Goal: Task Accomplishment & Management: Use online tool/utility

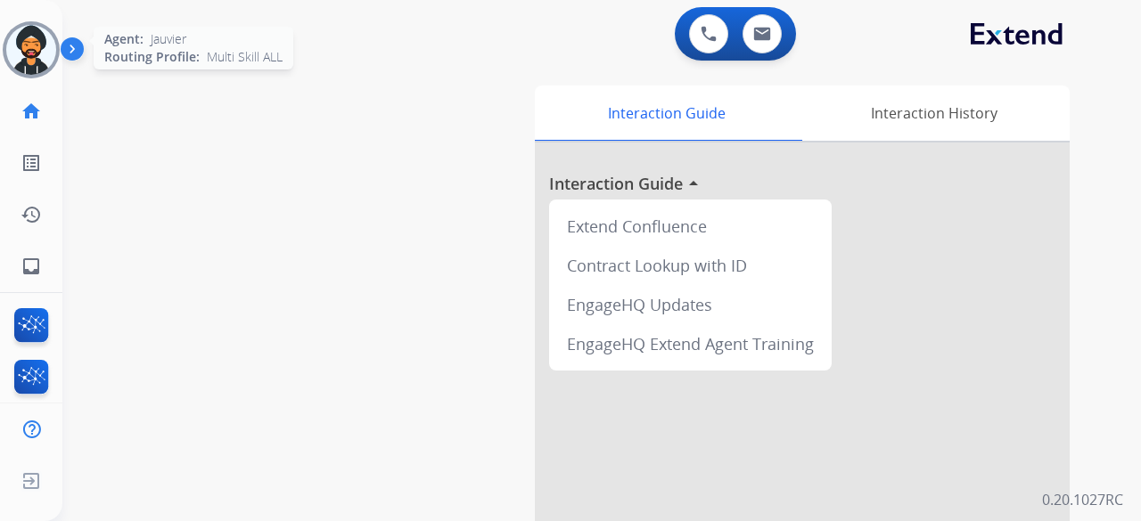
click at [39, 39] on img at bounding box center [31, 50] width 50 height 50
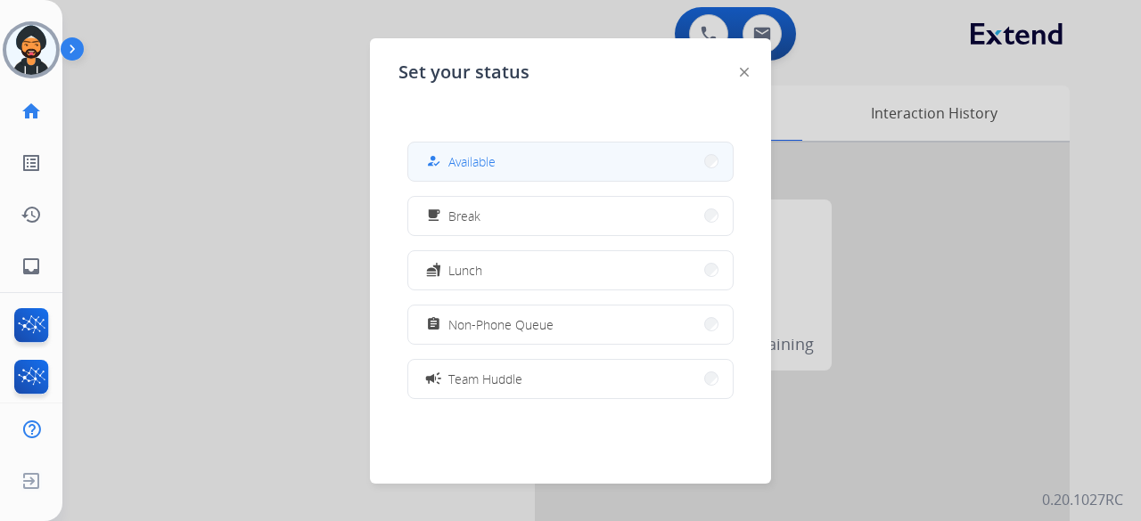
click at [430, 158] on div "how_to_reg" at bounding box center [435, 161] width 26 height 21
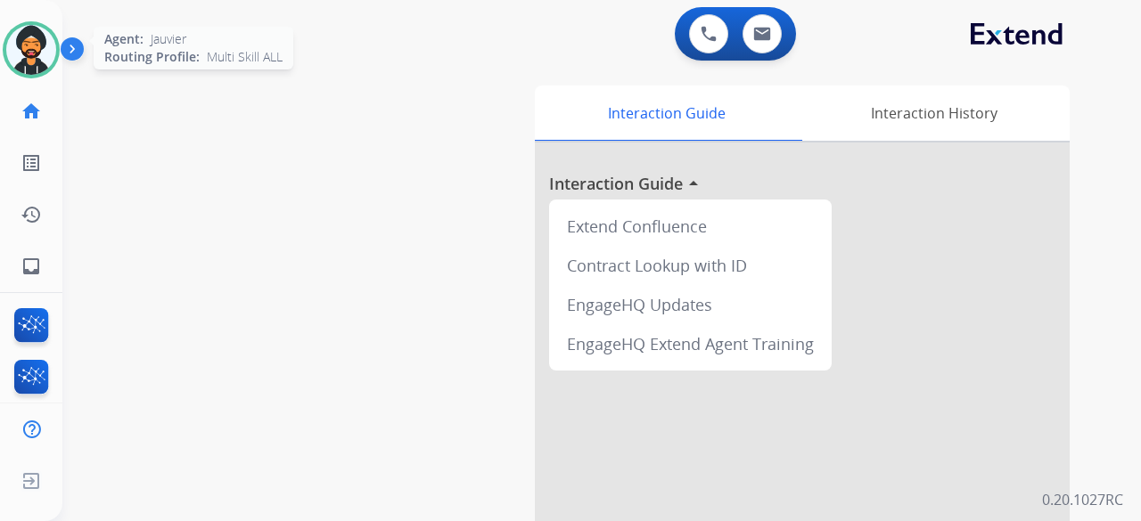
click at [29, 34] on img at bounding box center [31, 50] width 50 height 50
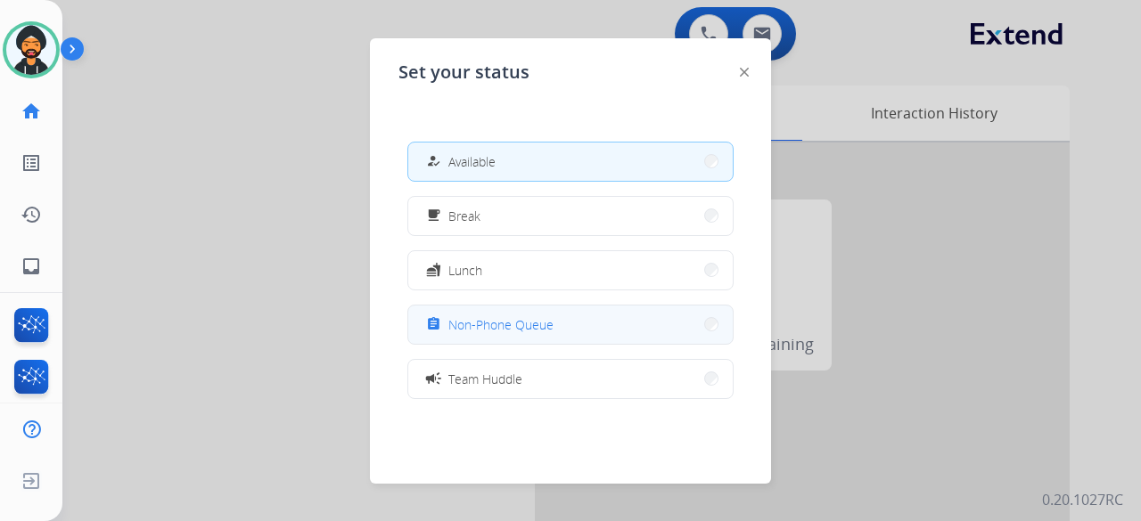
click at [570, 323] on button "assignment Non-Phone Queue" at bounding box center [570, 325] width 324 height 38
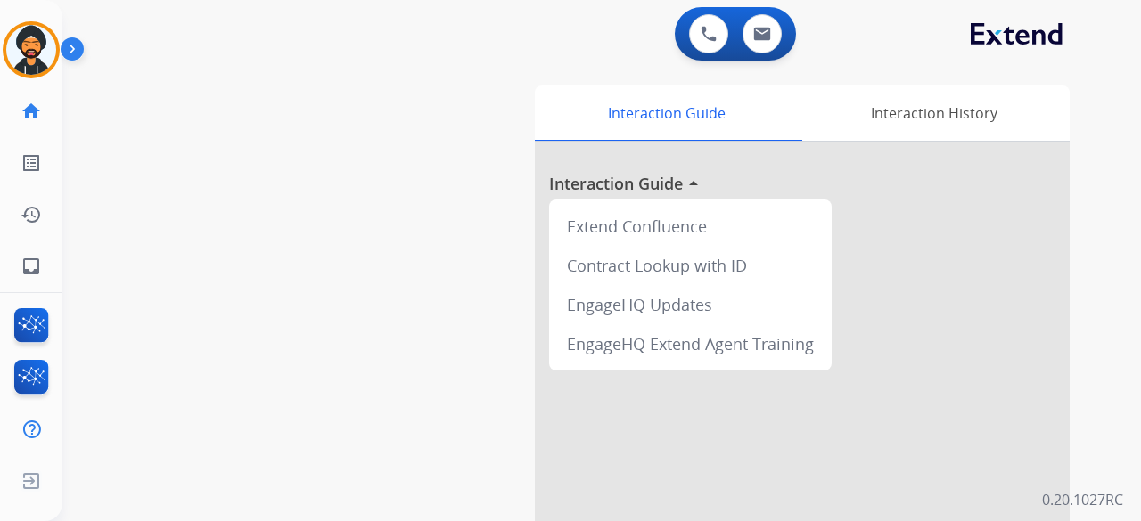
scroll to position [0, 4]
click at [34, 37] on img at bounding box center [27, 50] width 50 height 50
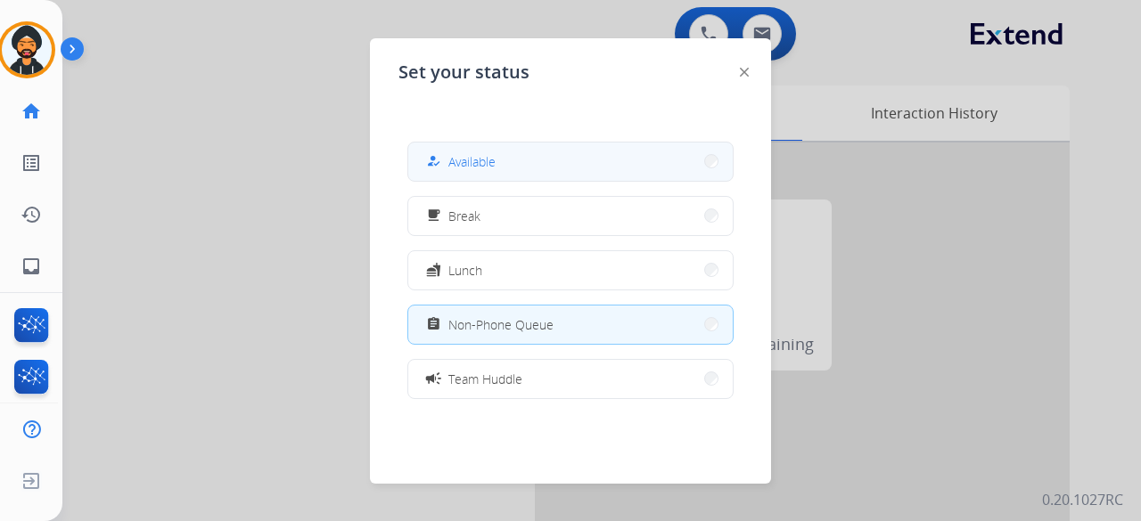
click at [474, 145] on button "how_to_reg Available" at bounding box center [570, 162] width 324 height 38
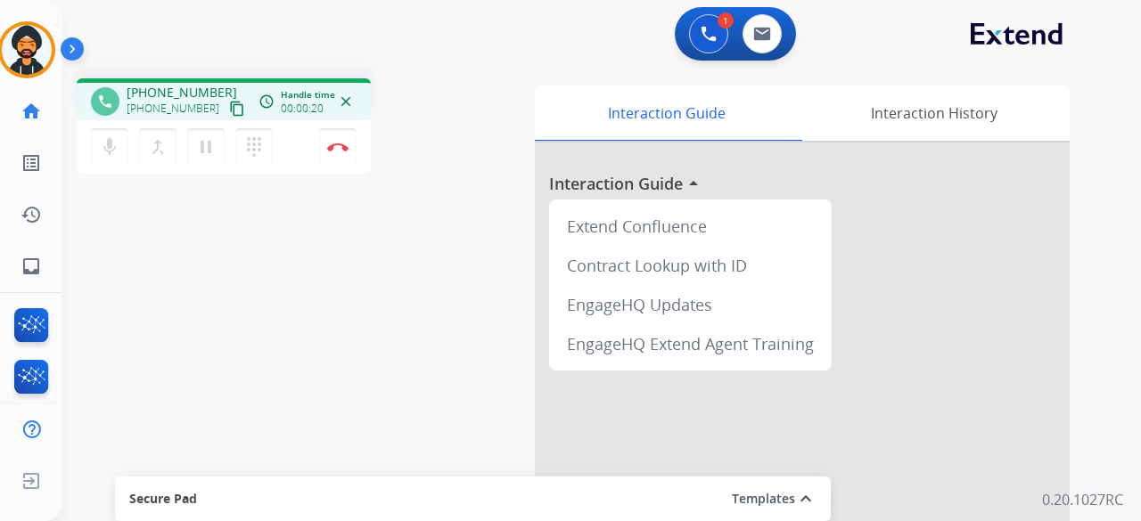
click at [229, 108] on mat-icon "content_copy" at bounding box center [237, 109] width 16 height 16
click at [350, 147] on button "Disconnect" at bounding box center [337, 146] width 37 height 37
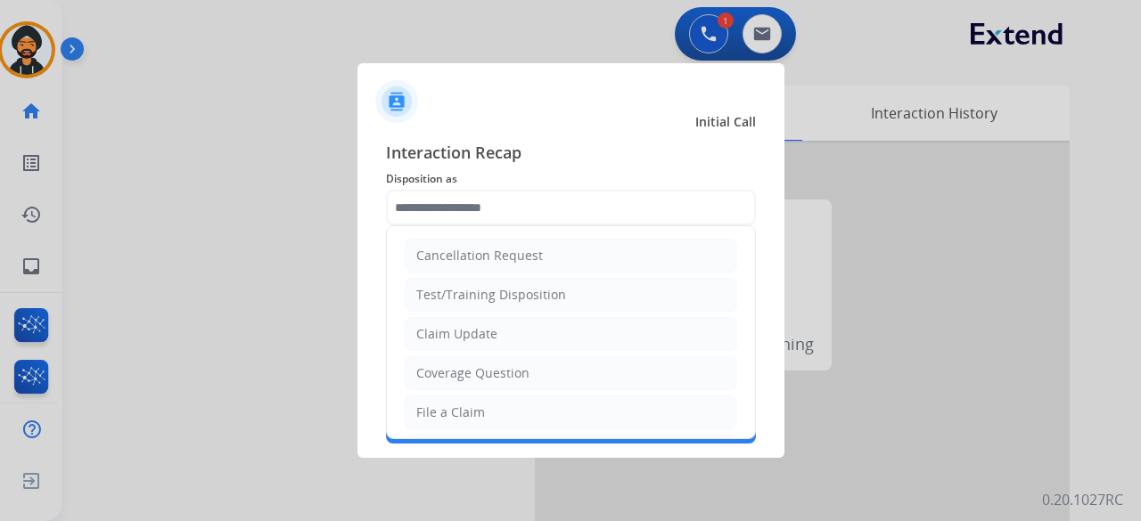
click at [426, 192] on input "text" at bounding box center [571, 208] width 370 height 36
click at [460, 340] on div "Claim Update" at bounding box center [456, 334] width 81 height 18
type input "**********"
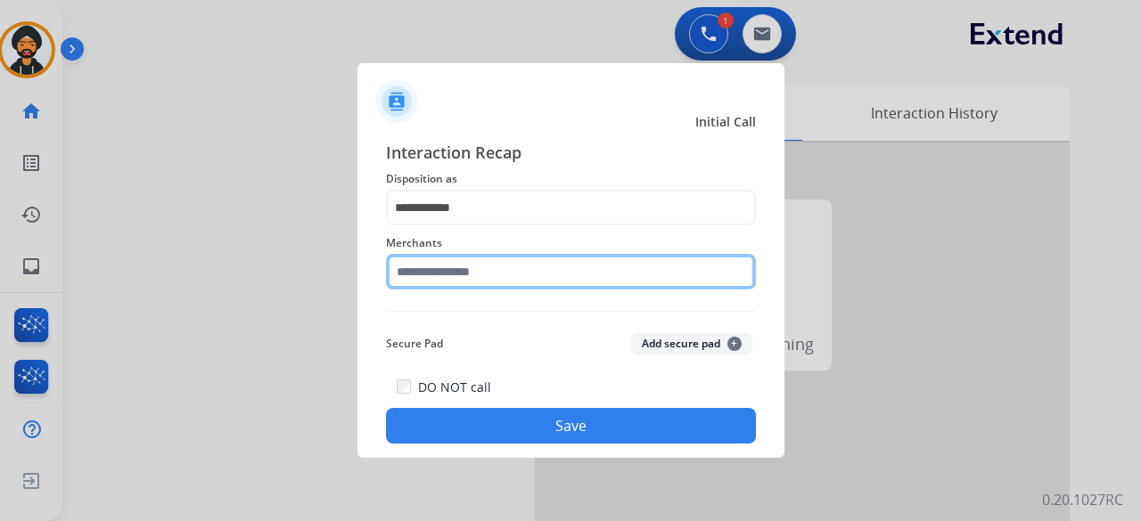
click at [431, 272] on input "text" at bounding box center [571, 272] width 370 height 36
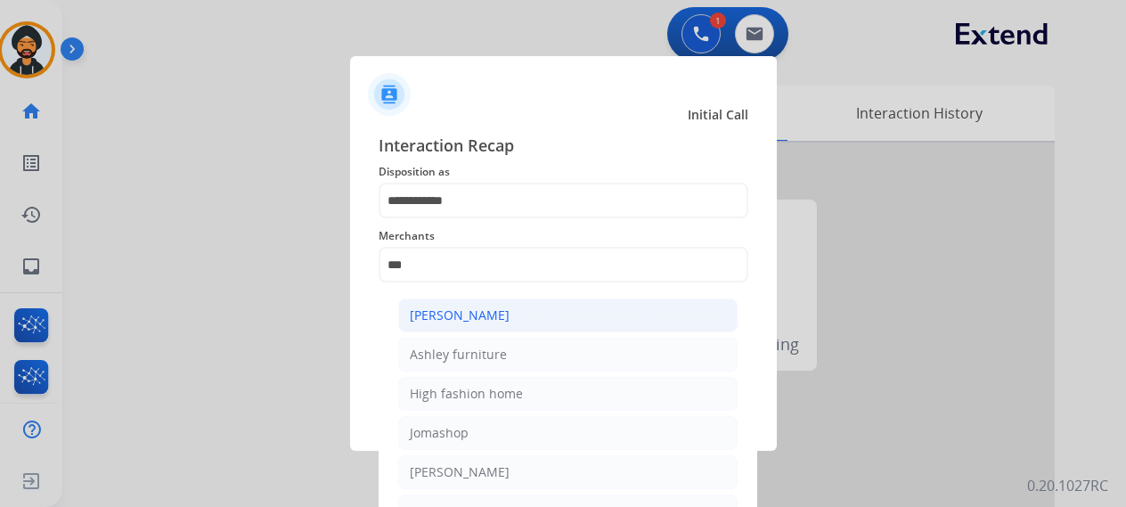
click at [453, 308] on div "[PERSON_NAME]" at bounding box center [460, 316] width 100 height 18
type input "**********"
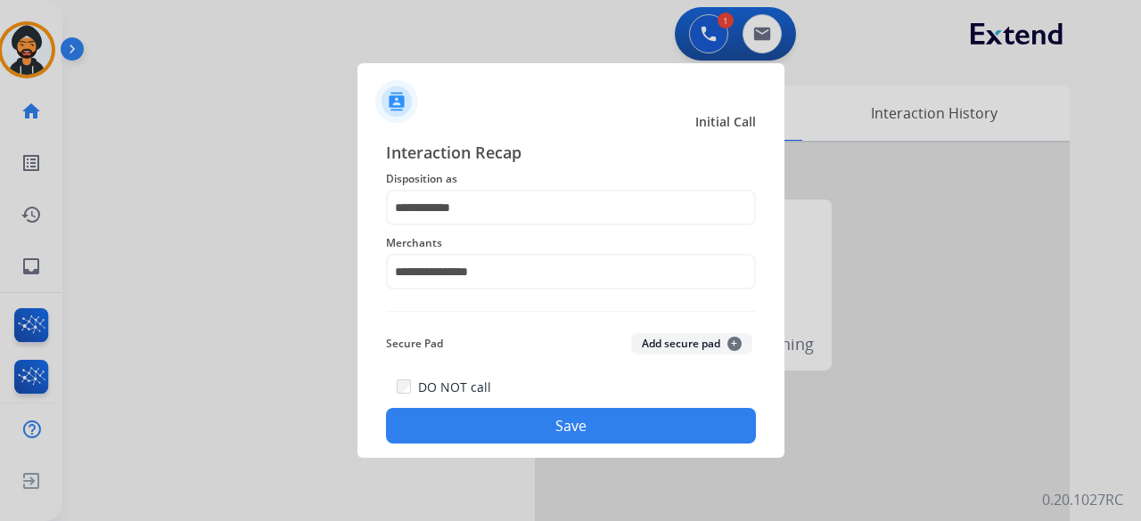
click at [519, 414] on button "Save" at bounding box center [571, 426] width 370 height 36
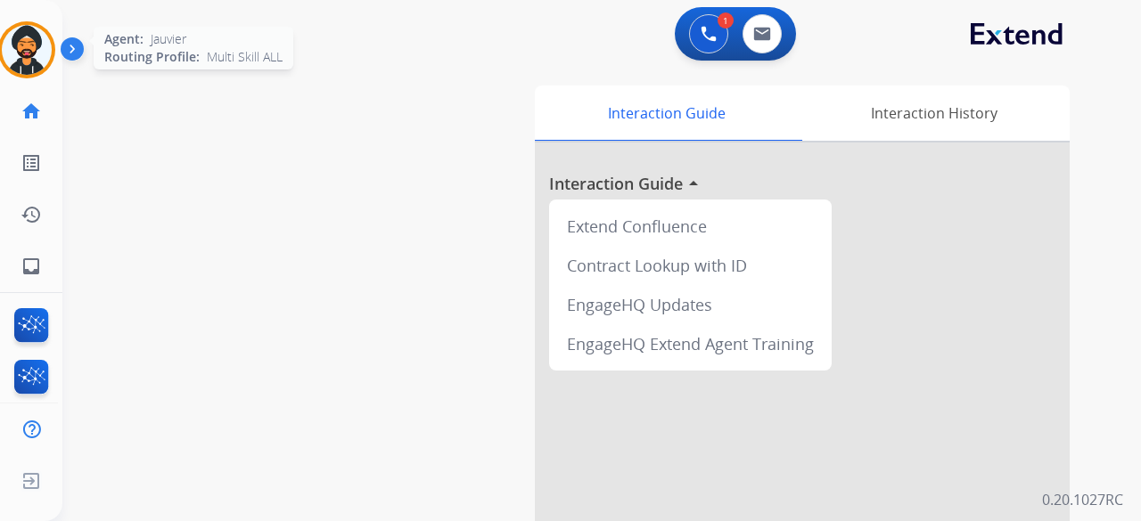
click at [13, 37] on img at bounding box center [27, 50] width 50 height 50
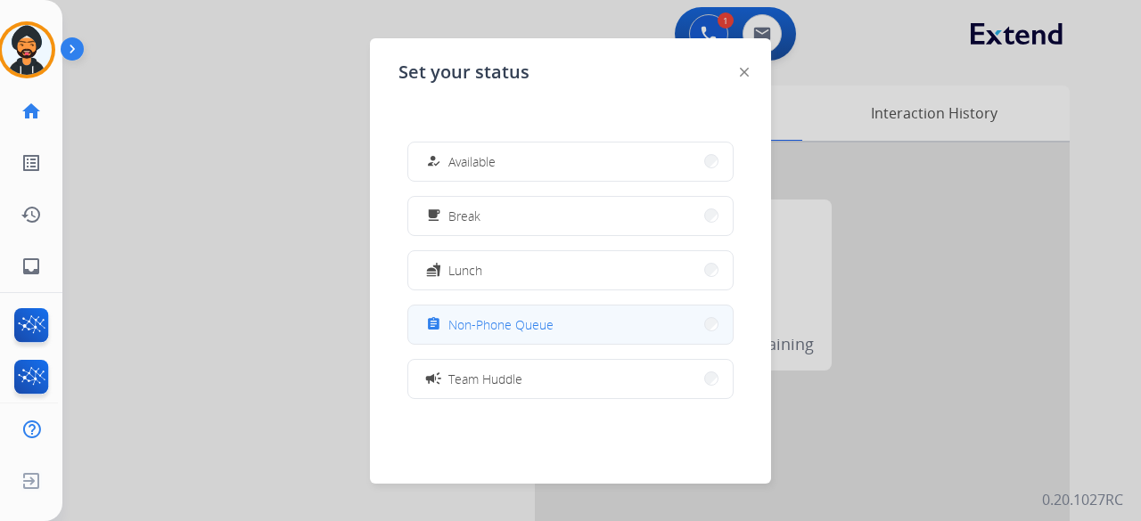
click at [489, 319] on span "Non-Phone Queue" at bounding box center [500, 324] width 105 height 19
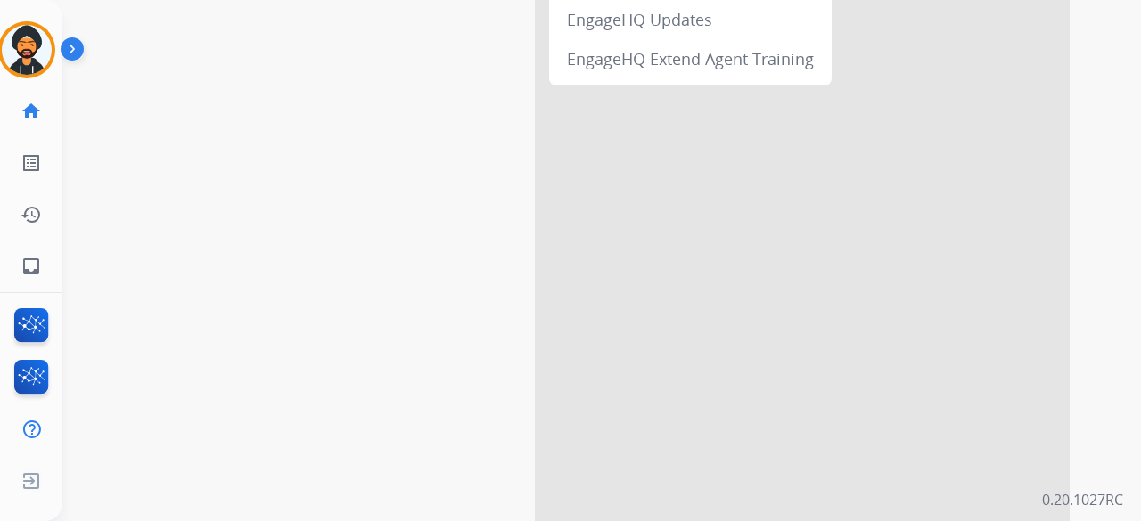
scroll to position [196, 0]
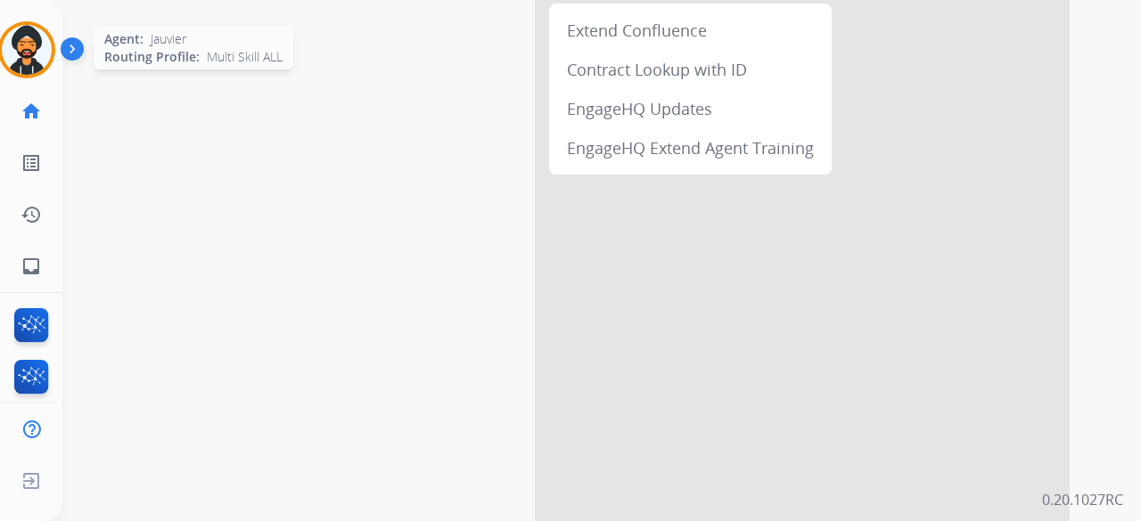
click at [36, 74] on div at bounding box center [26, 49] width 57 height 57
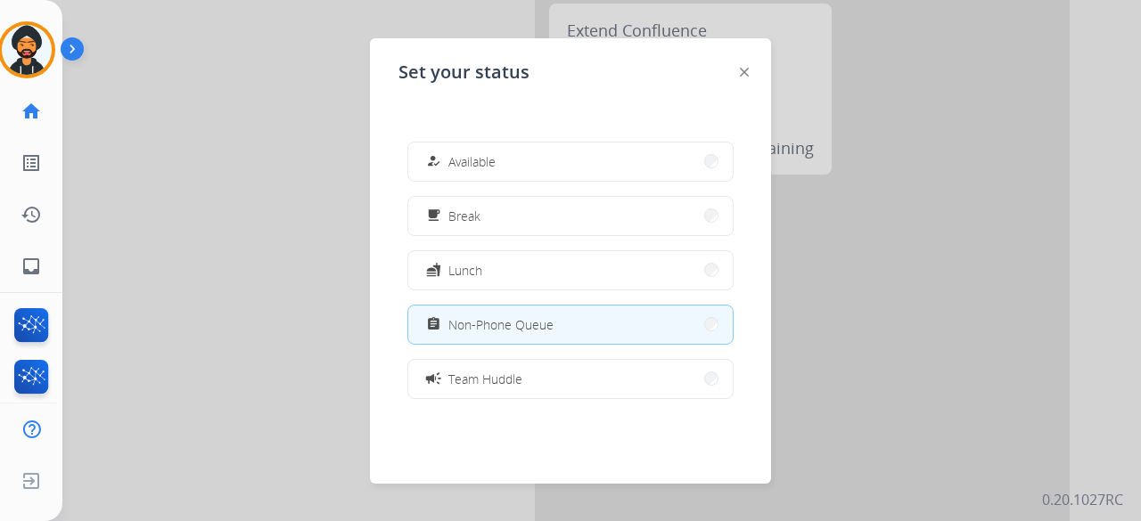
click at [167, 226] on div at bounding box center [570, 260] width 1141 height 521
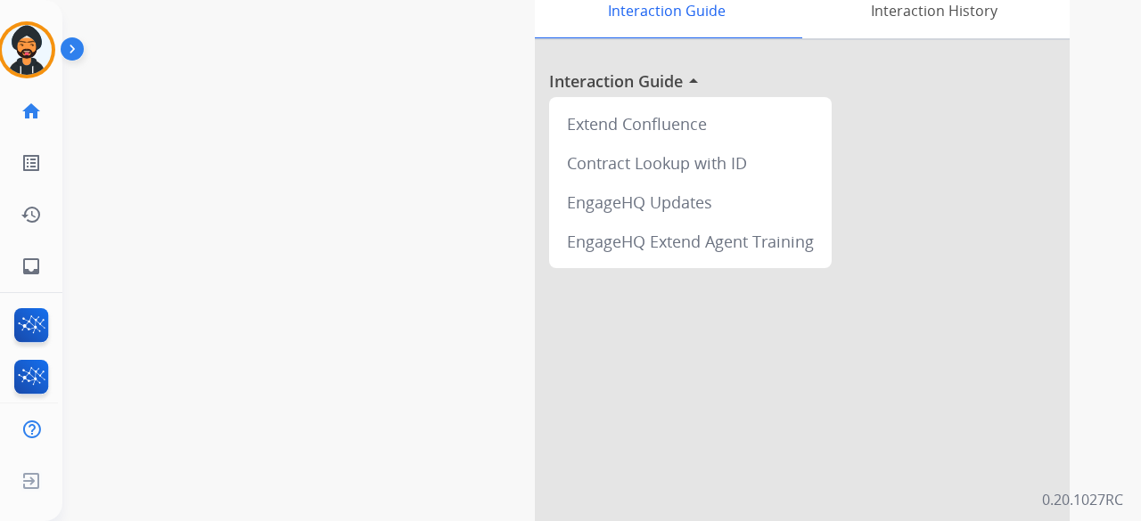
scroll to position [0, 0]
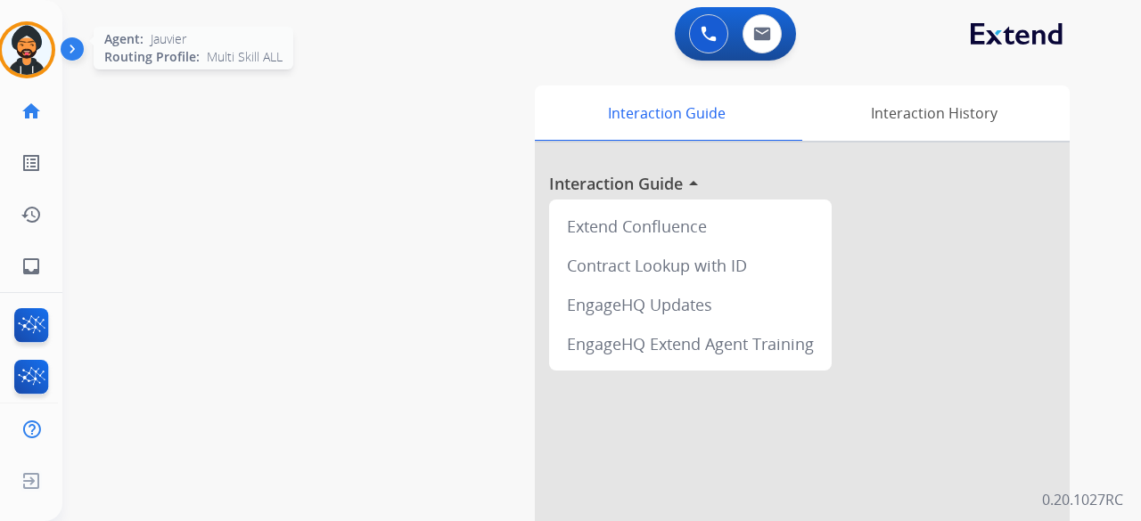
drag, startPoint x: 59, startPoint y: 35, endPoint x: 48, endPoint y: 44, distance: 13.9
click at [57, 37] on div "Jauvier Non-Phone Queue Edit Avatar Agent: [PERSON_NAME] Profile: Multi Skill A…" at bounding box center [31, 260] width 62 height 521
click at [32, 52] on img at bounding box center [27, 50] width 50 height 50
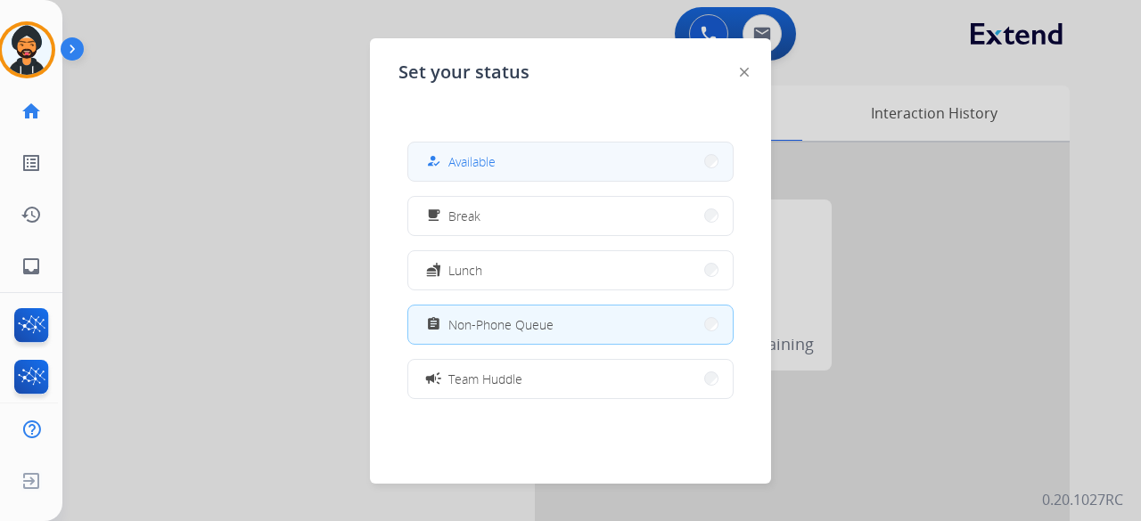
click at [478, 160] on span "Available" at bounding box center [471, 161] width 47 height 19
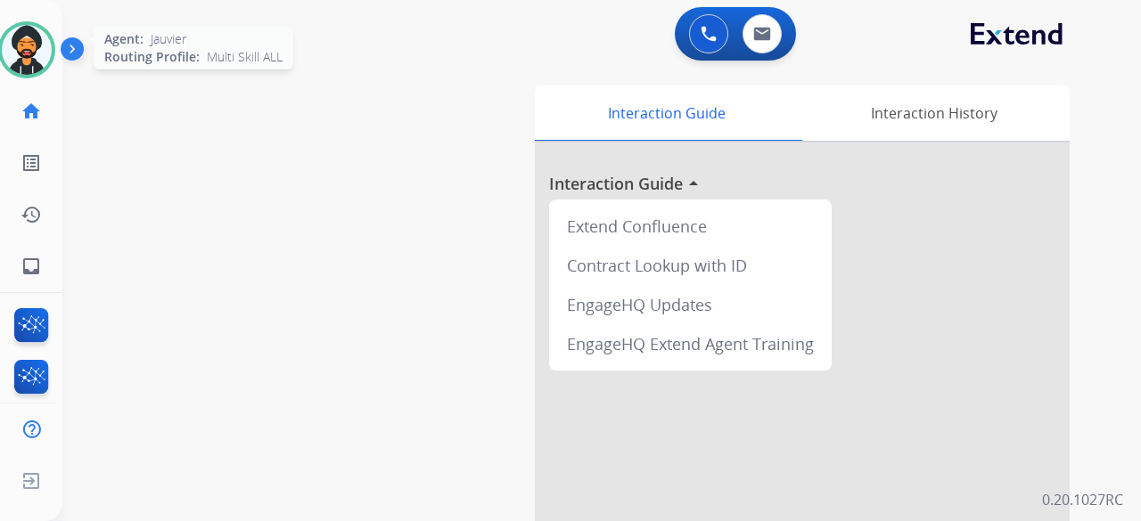
click at [48, 60] on img at bounding box center [27, 50] width 50 height 50
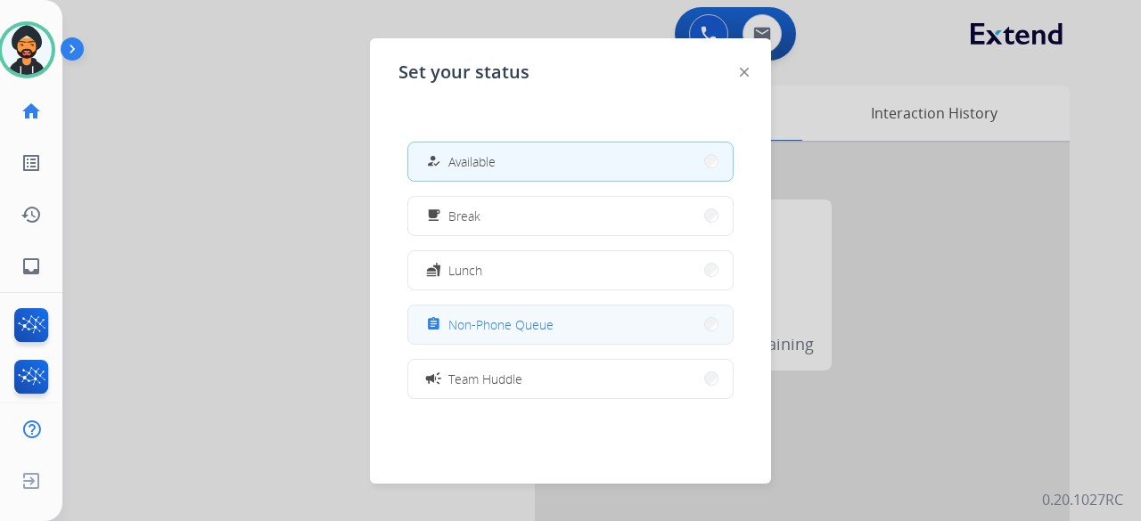
click at [513, 342] on button "assignment Non-Phone Queue" at bounding box center [570, 325] width 324 height 38
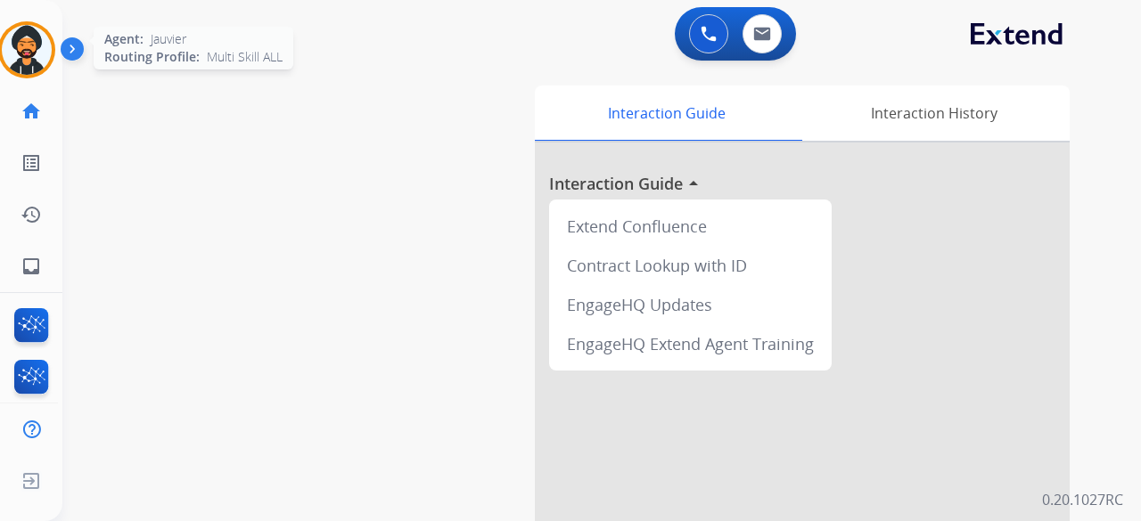
click at [47, 51] on img at bounding box center [27, 50] width 50 height 50
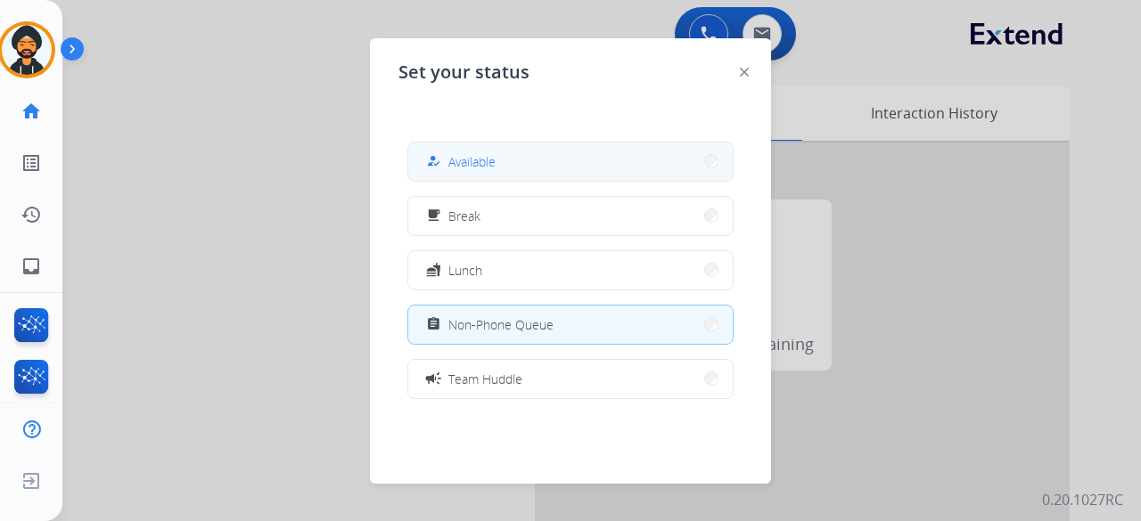
click at [487, 157] on span "Available" at bounding box center [471, 161] width 47 height 19
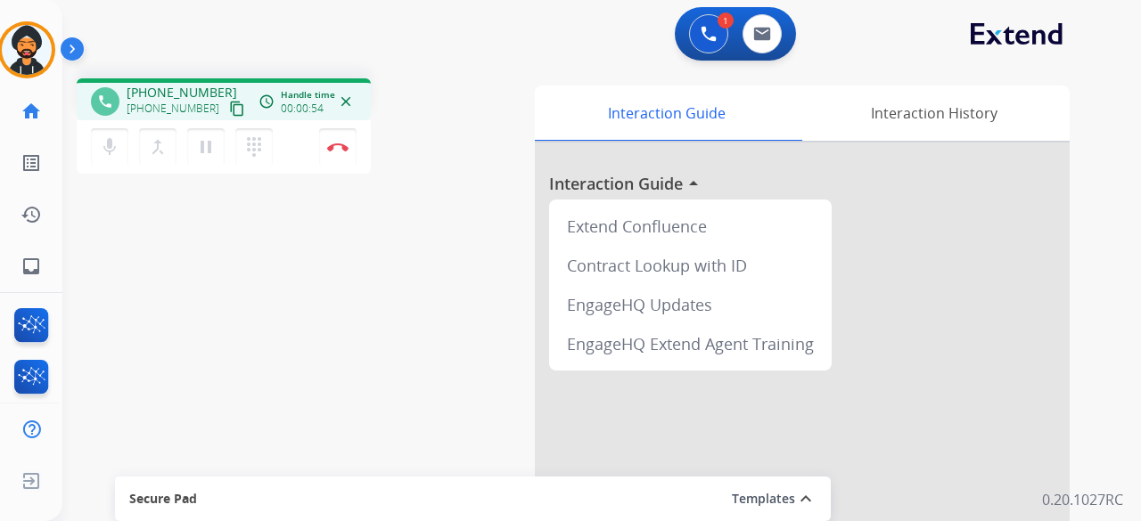
drag, startPoint x: 216, startPoint y: 110, endPoint x: 226, endPoint y: 110, distance: 10.7
click at [229, 110] on mat-icon "content_copy" at bounding box center [237, 109] width 16 height 16
click at [351, 161] on button "Disconnect" at bounding box center [337, 146] width 37 height 37
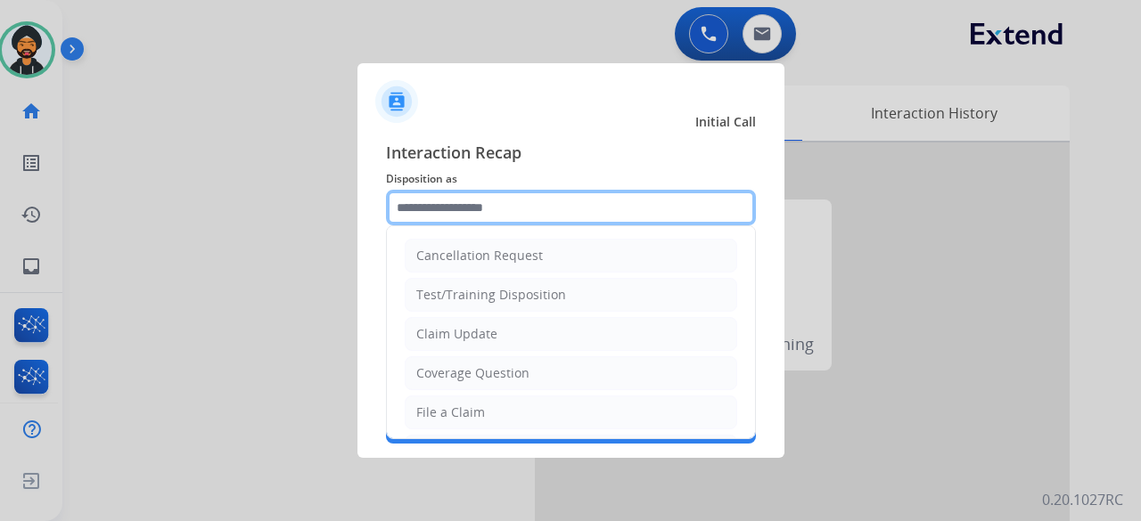
click at [469, 208] on input "text" at bounding box center [571, 208] width 370 height 36
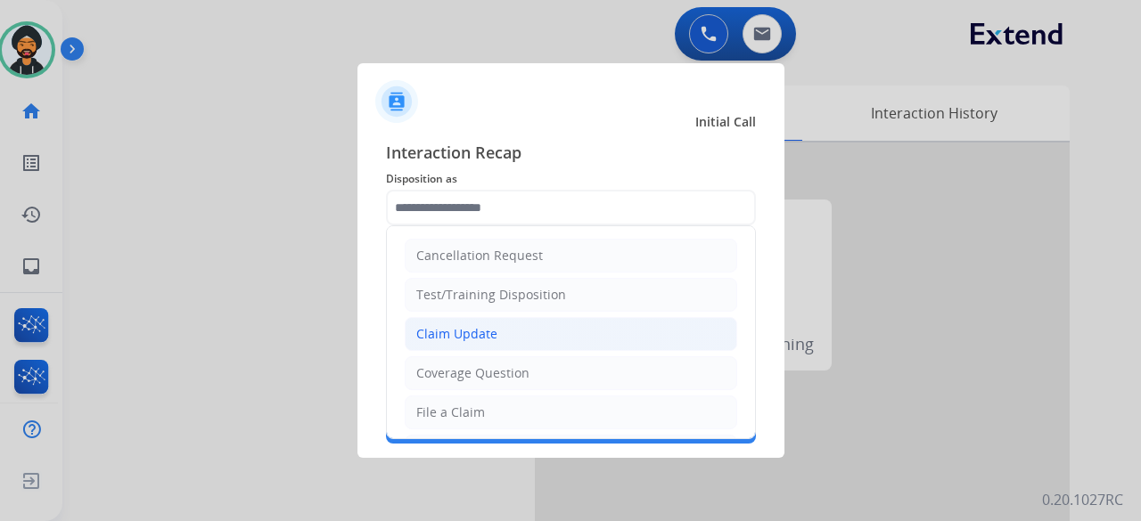
click at [465, 339] on div "Claim Update" at bounding box center [456, 334] width 81 height 18
type input "**********"
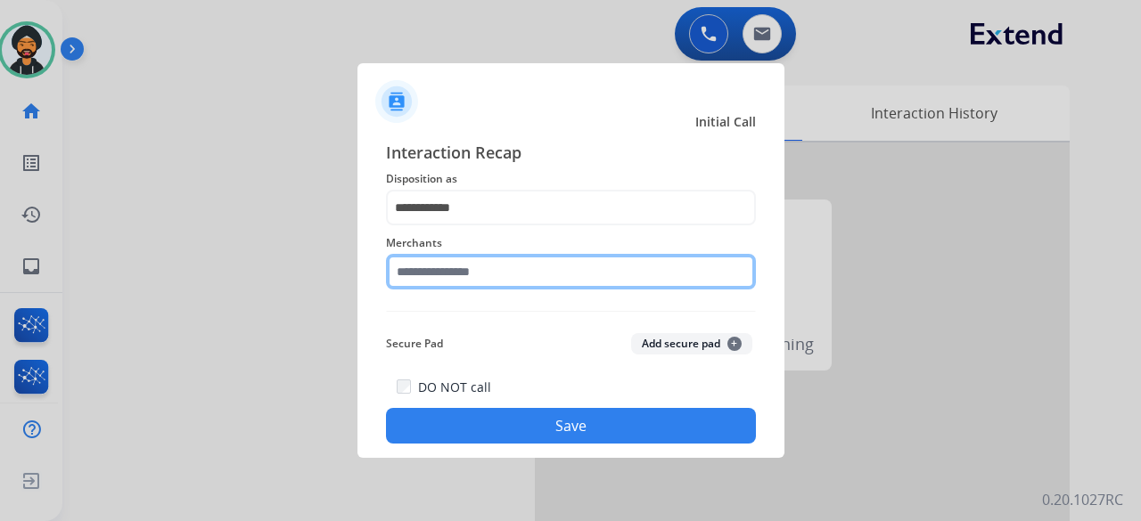
click at [447, 271] on input "text" at bounding box center [571, 272] width 370 height 36
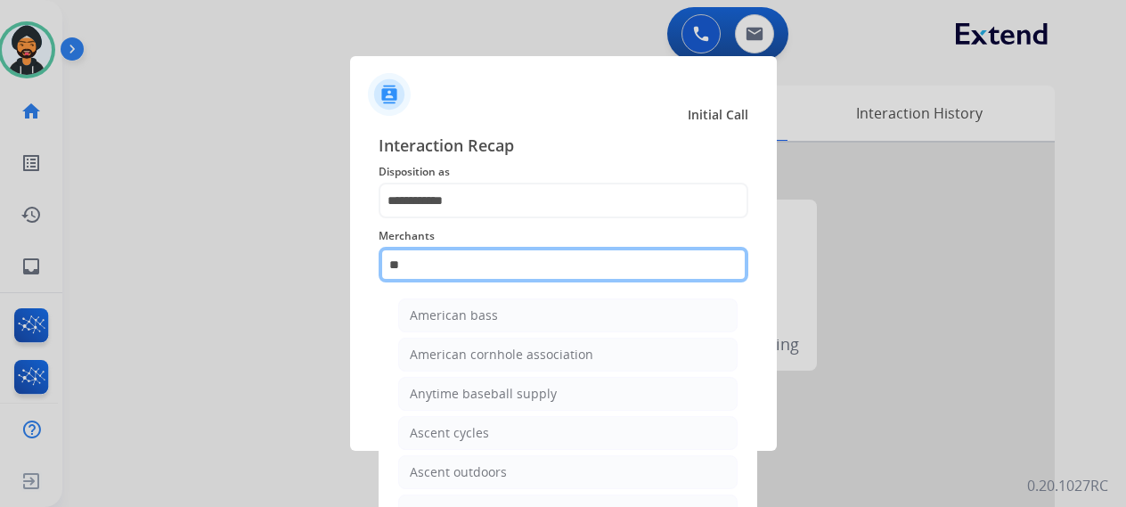
type input "*"
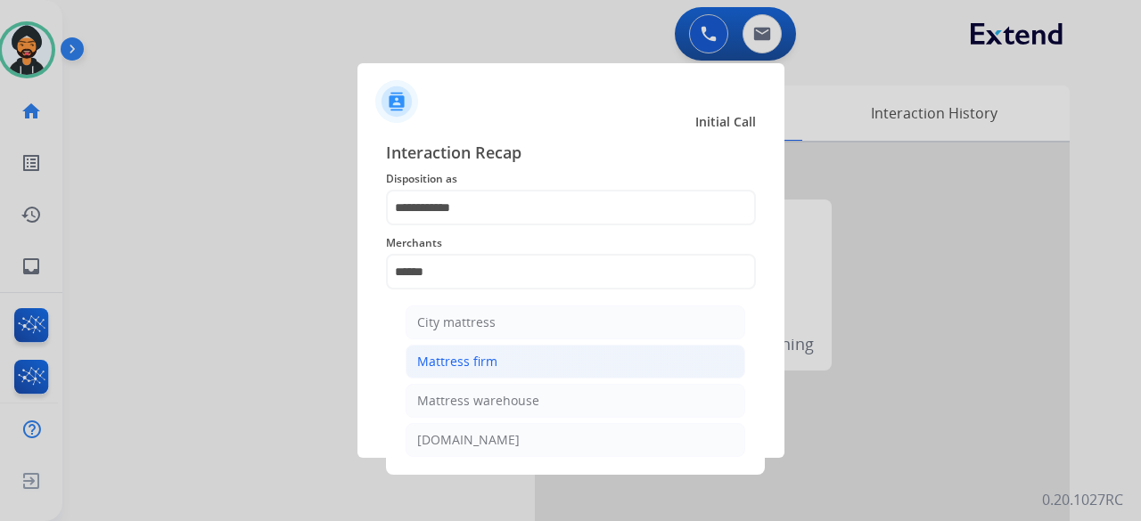
click at [512, 368] on li "Mattress firm" at bounding box center [575, 362] width 340 height 34
type input "**********"
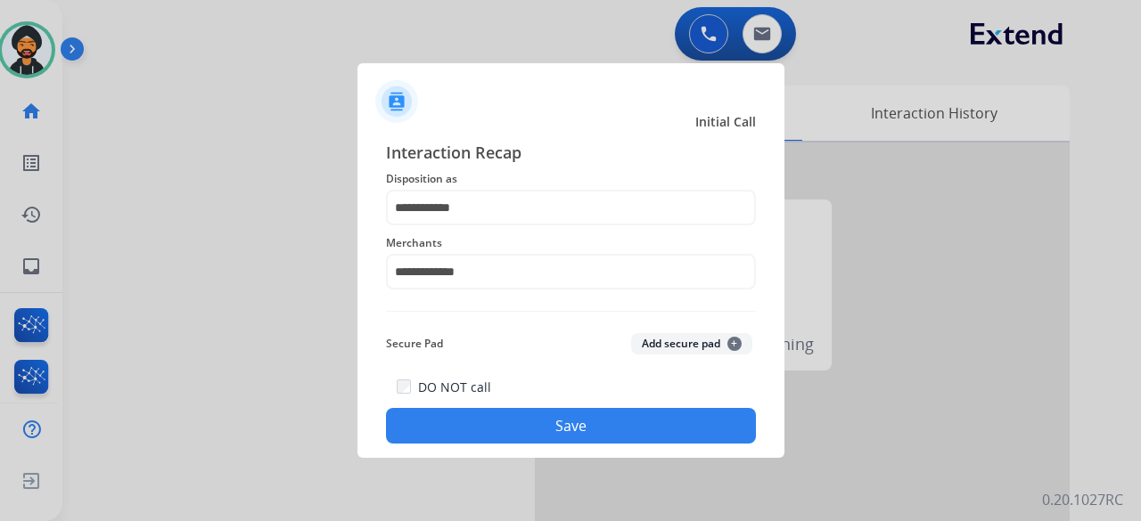
click at [495, 422] on button "Save" at bounding box center [571, 426] width 370 height 36
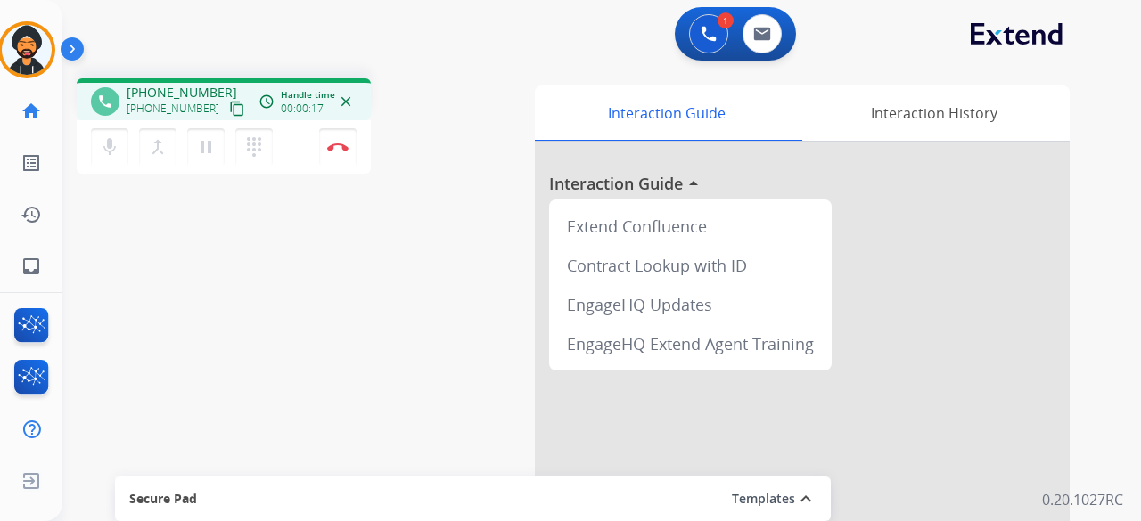
click at [229, 111] on mat-icon "content_copy" at bounding box center [237, 109] width 16 height 16
click at [229, 109] on mat-icon "content_copy" at bounding box center [237, 109] width 16 height 16
click at [335, 149] on img at bounding box center [337, 147] width 21 height 9
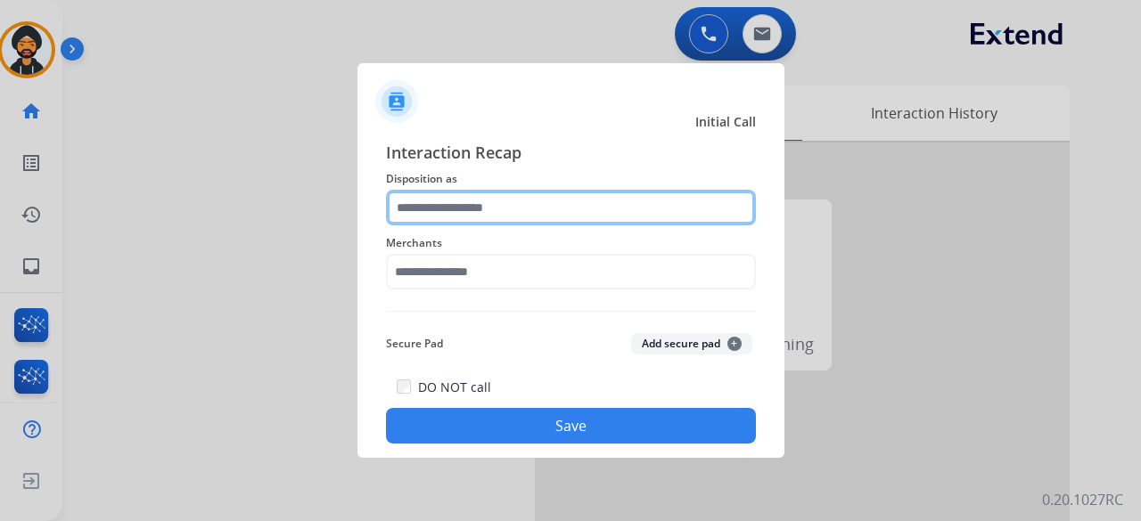
click at [435, 214] on input "text" at bounding box center [571, 208] width 370 height 36
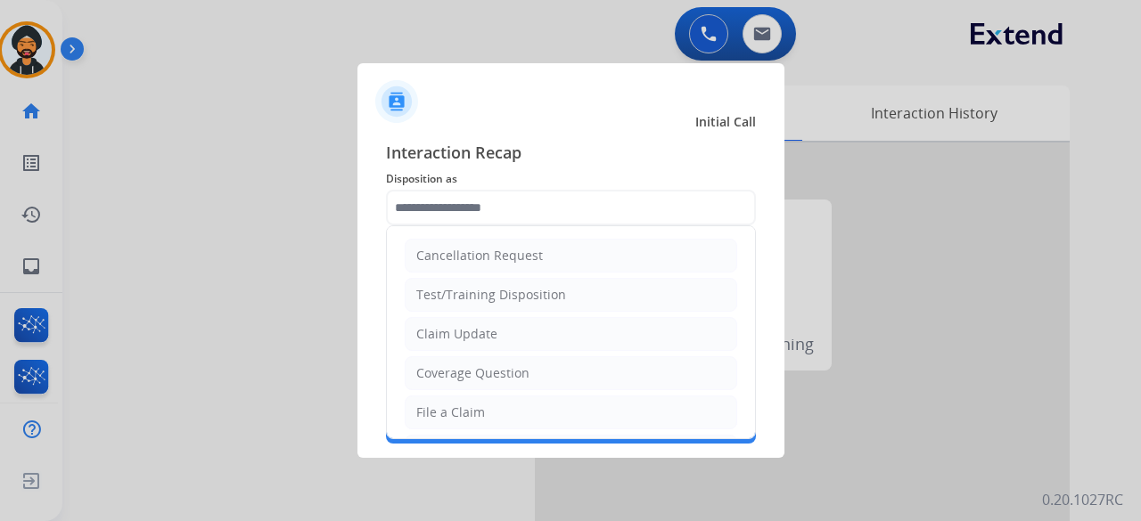
drag, startPoint x: 467, startPoint y: 340, endPoint x: 438, endPoint y: 288, distance: 59.5
click at [466, 336] on div "Claim Update" at bounding box center [456, 334] width 81 height 18
type input "**********"
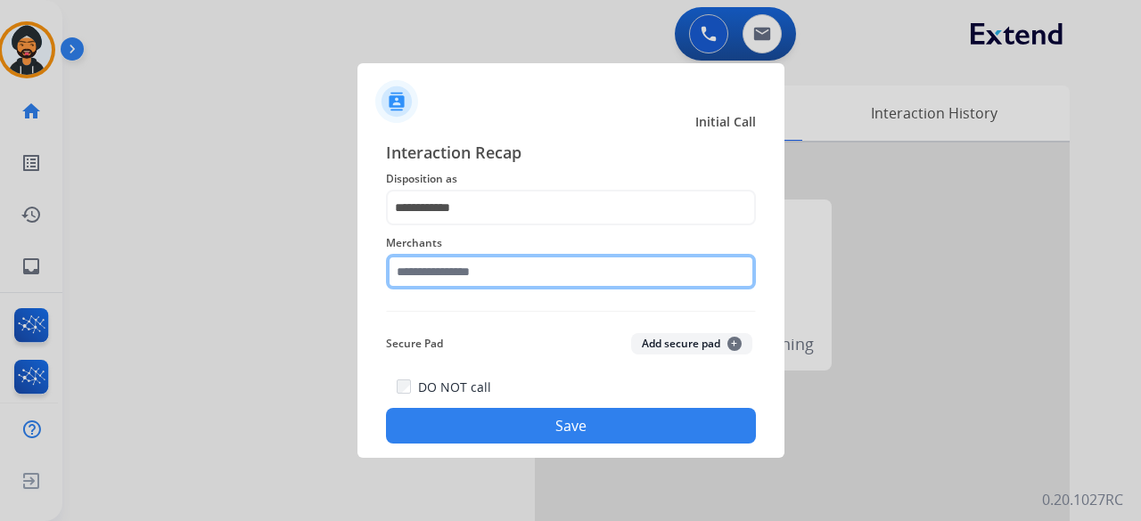
click at [437, 288] on div "Merchants" at bounding box center [571, 260] width 370 height 71
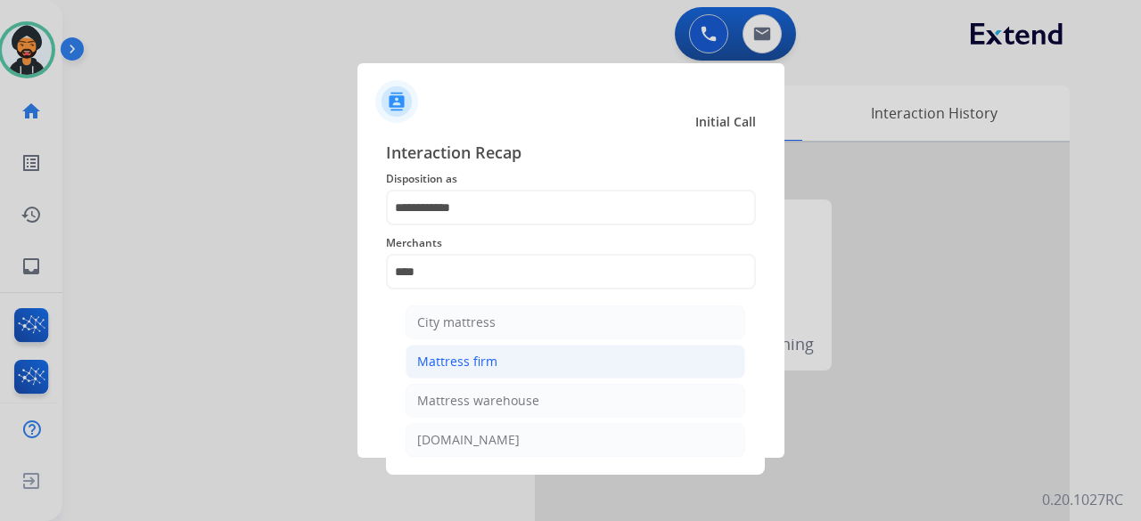
click at [471, 360] on div "Mattress firm" at bounding box center [457, 362] width 80 height 18
type input "**********"
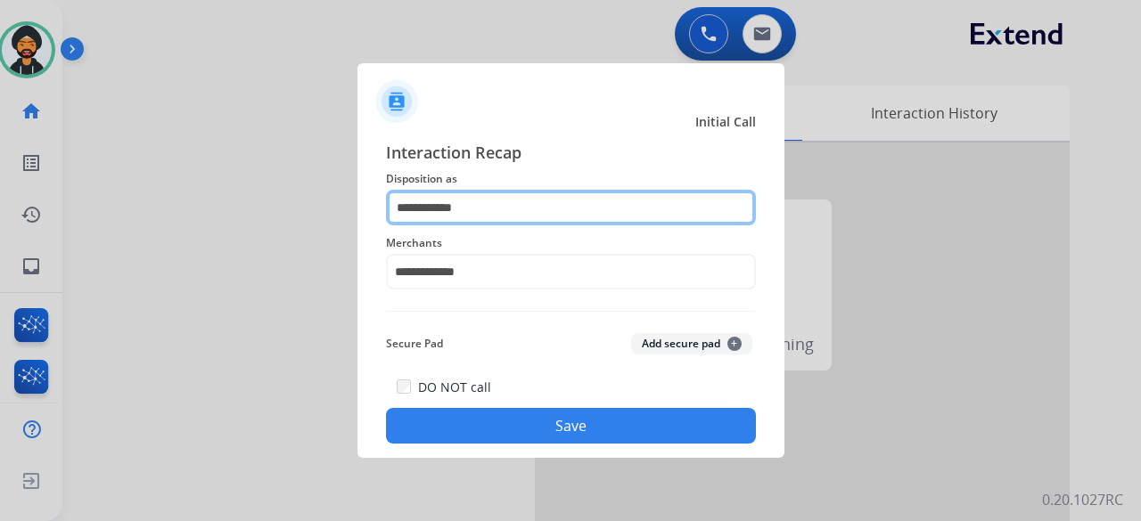
click at [440, 202] on input "**********" at bounding box center [571, 208] width 370 height 36
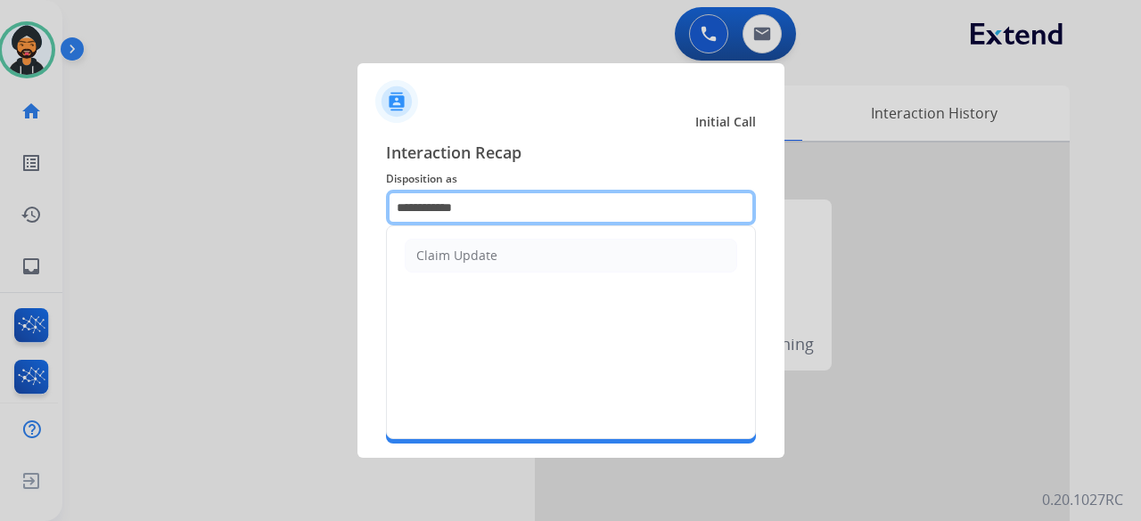
click at [440, 202] on input "**********" at bounding box center [571, 208] width 370 height 36
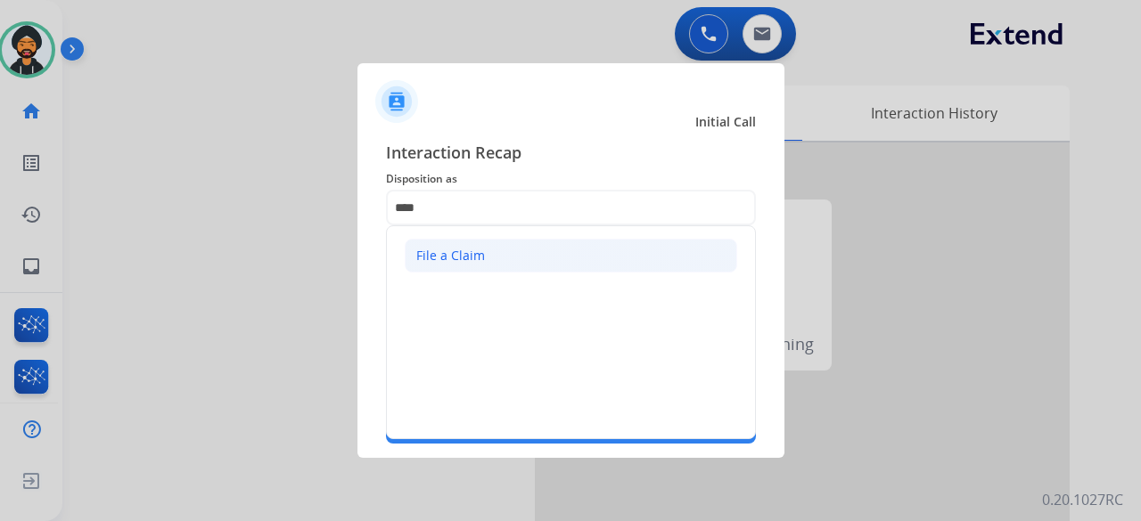
click at [454, 258] on div "File a Claim" at bounding box center [450, 256] width 69 height 18
type input "**********"
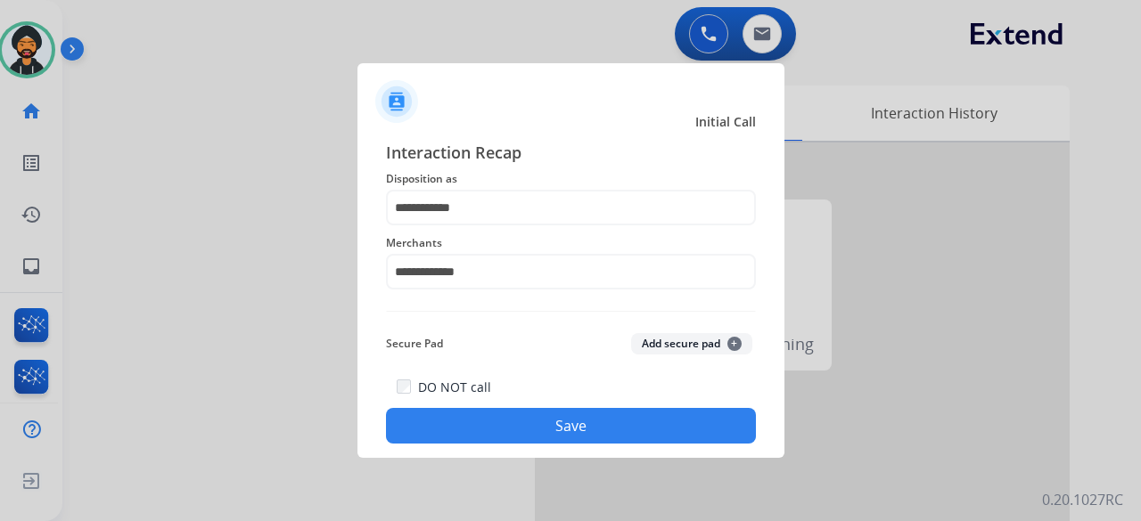
click at [524, 429] on button "Save" at bounding box center [571, 426] width 370 height 36
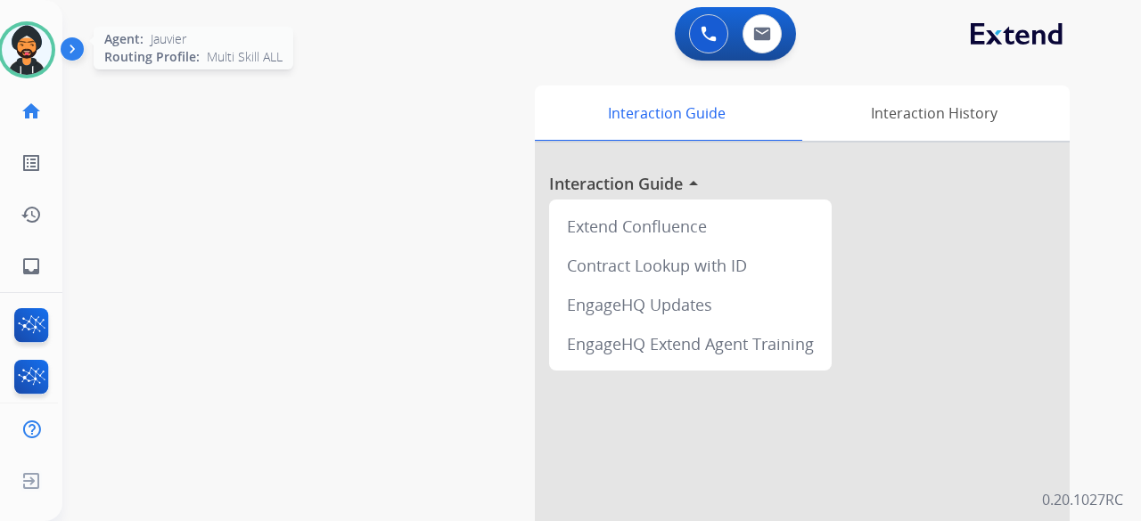
click at [43, 42] on img at bounding box center [27, 50] width 50 height 50
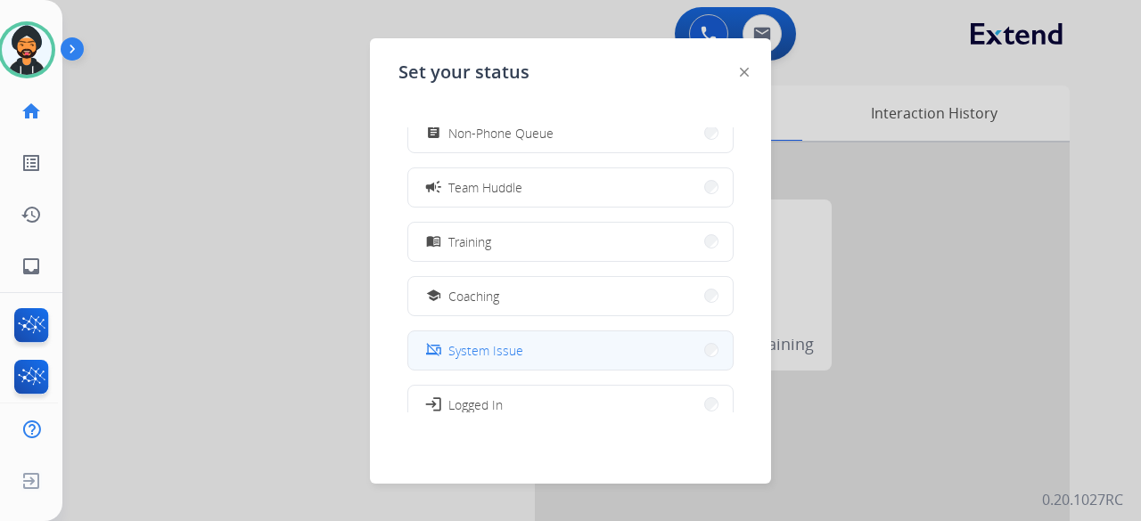
scroll to position [282, 0]
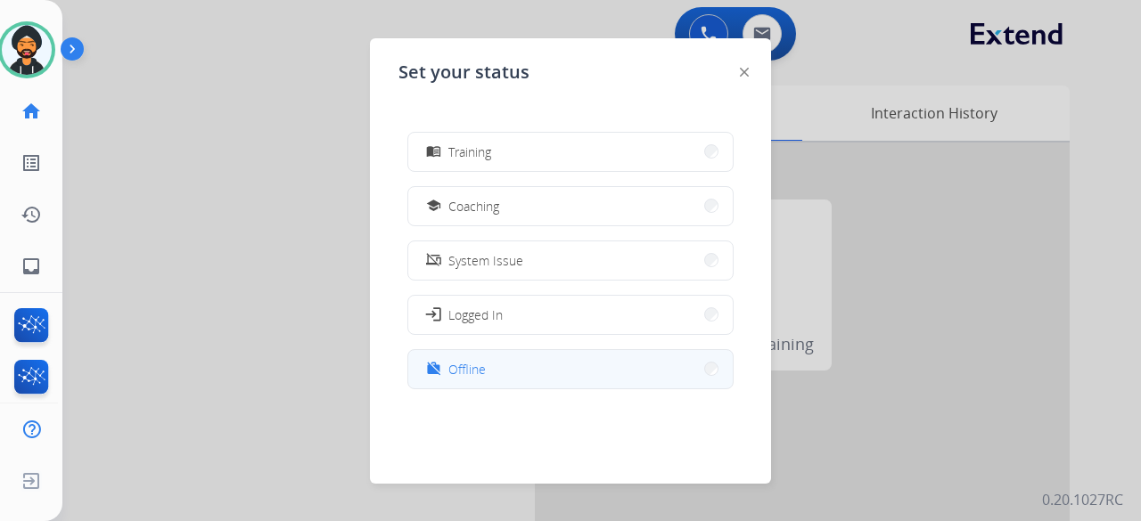
click at [494, 375] on button "work_off Offline" at bounding box center [570, 369] width 324 height 38
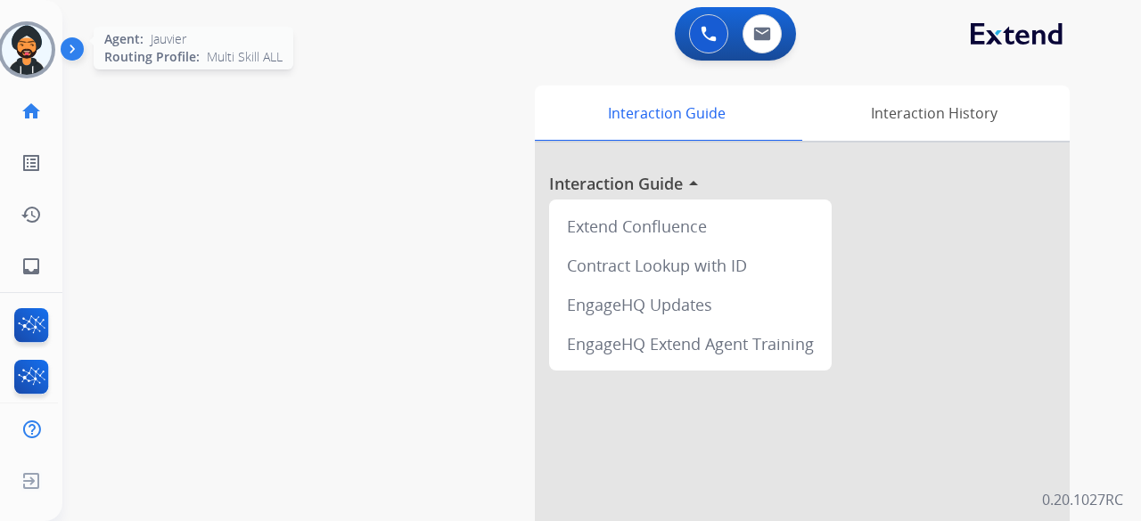
click at [41, 53] on img at bounding box center [27, 50] width 50 height 50
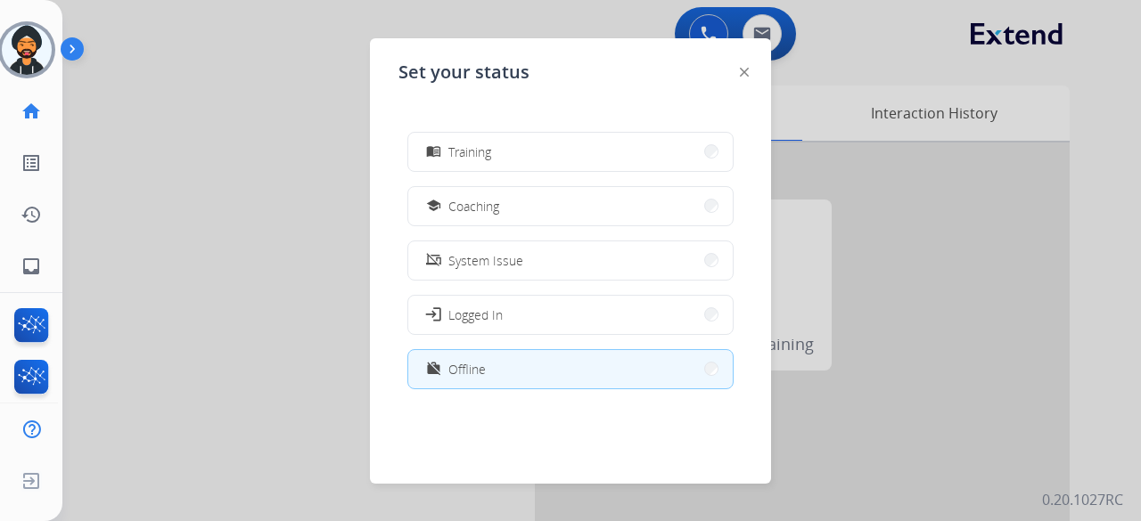
click at [495, 364] on button "work_off Offline" at bounding box center [570, 369] width 324 height 38
